Goal: Obtain resource: Download file/media

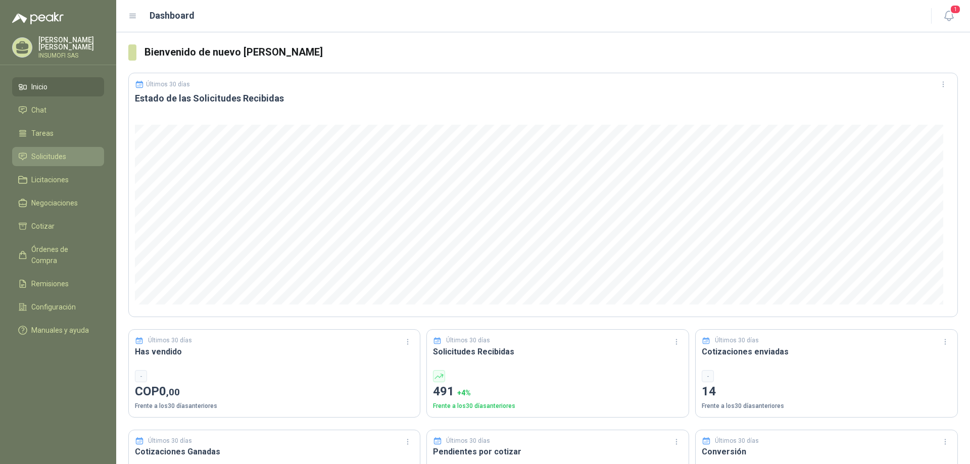
click at [46, 154] on span "Solicitudes" at bounding box center [48, 156] width 35 height 11
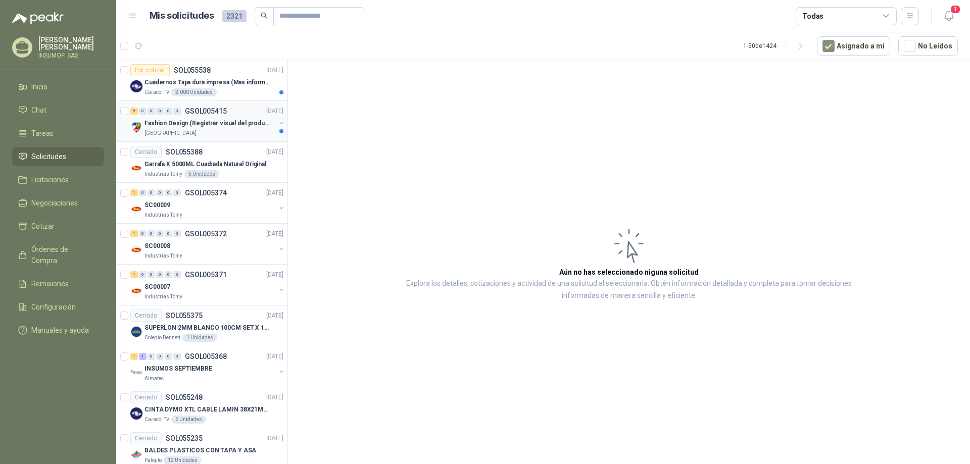
click at [198, 126] on p "Fashion Design (Registrar visual del producto)" at bounding box center [207, 124] width 126 height 10
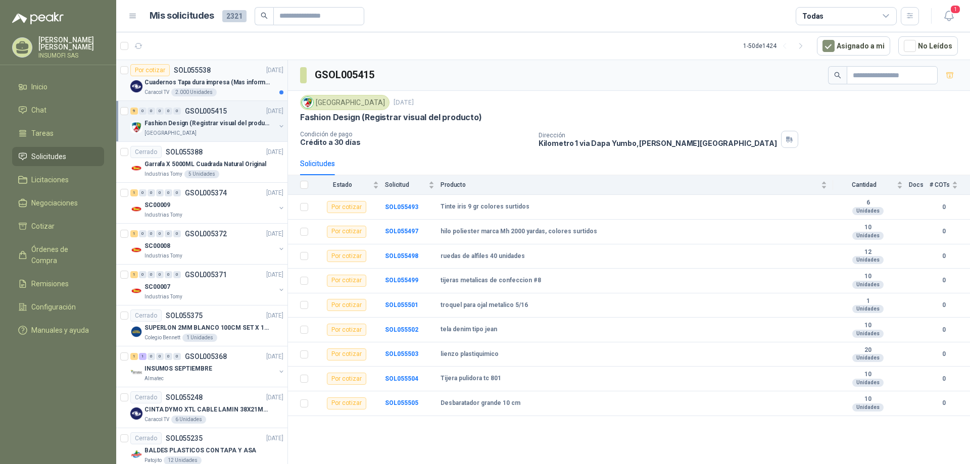
click at [197, 80] on p "Cuadernos Tapa dura impresa (Mas informacion en el adjunto)" at bounding box center [207, 83] width 126 height 10
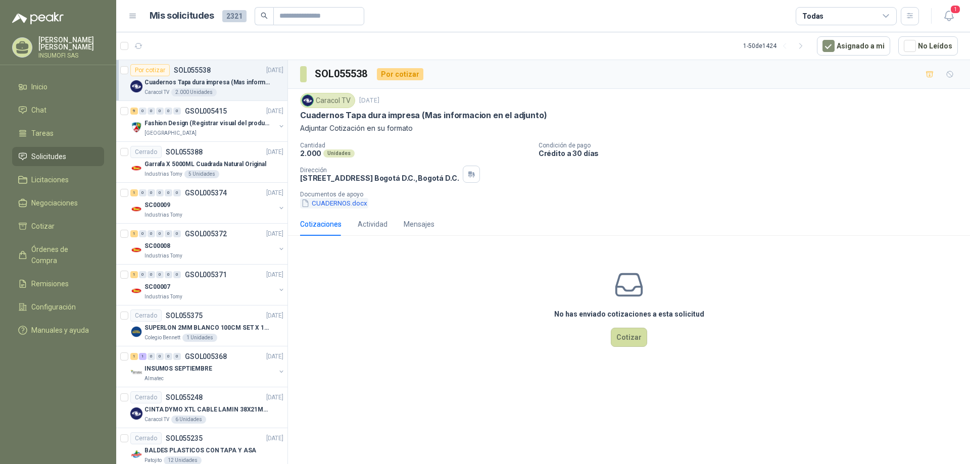
click at [340, 205] on button "CUADERNOS.docx" at bounding box center [334, 203] width 68 height 11
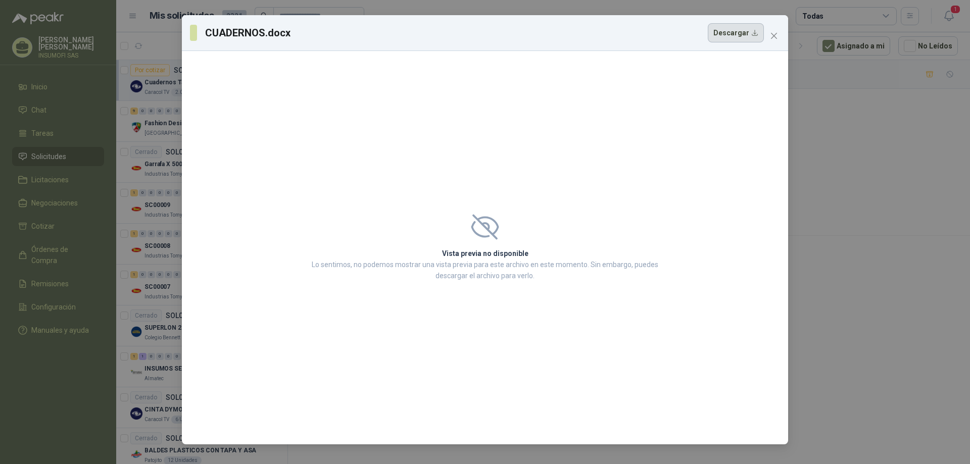
click at [745, 35] on button "Descargar" at bounding box center [736, 32] width 56 height 19
click at [780, 38] on span "Close" at bounding box center [774, 36] width 16 height 8
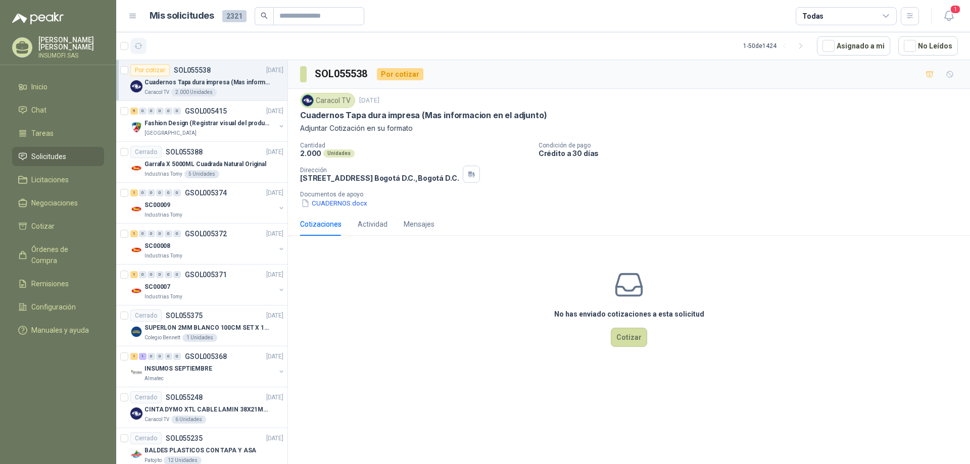
click at [139, 49] on icon "button" at bounding box center [139, 45] width 8 height 5
click at [951, 18] on icon "button" at bounding box center [949, 16] width 13 height 13
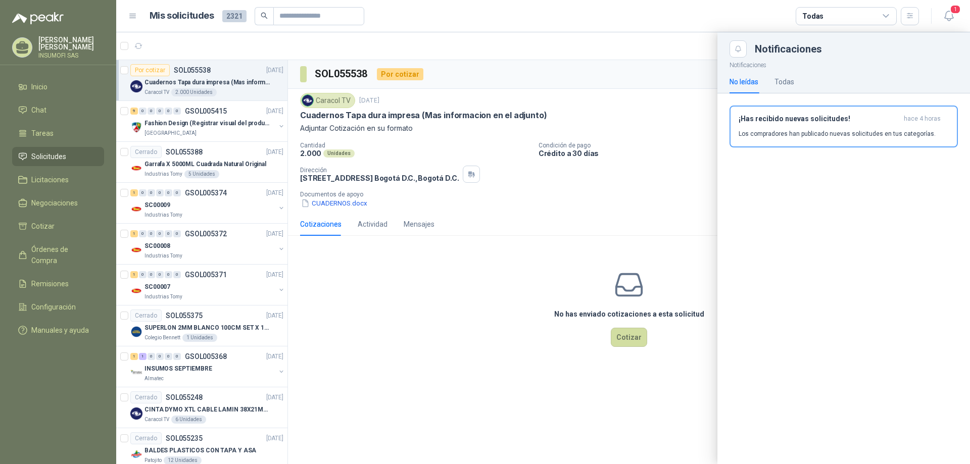
click at [824, 129] on div "¡Has recibido nuevas solicitudes! hace 4 horas Los compradores han publicado nu…" at bounding box center [844, 127] width 210 height 24
